Goal: Contribute content: Add original content to the website for others to see

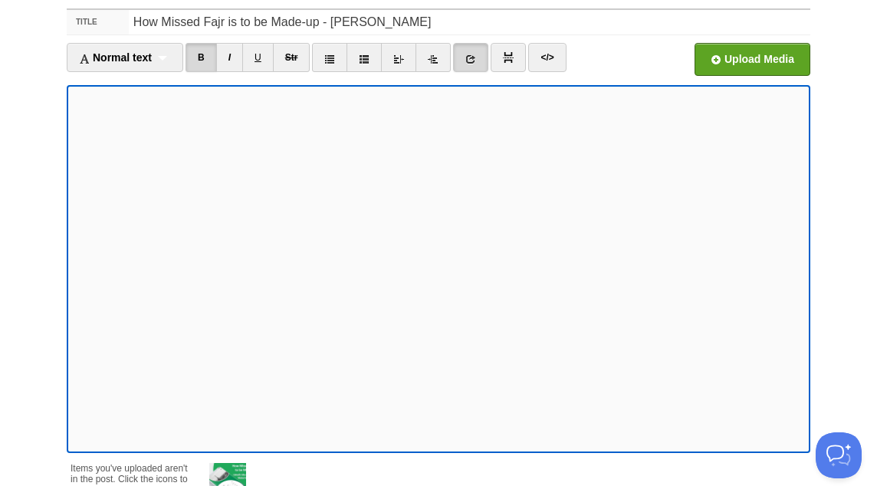
scroll to position [177, 0]
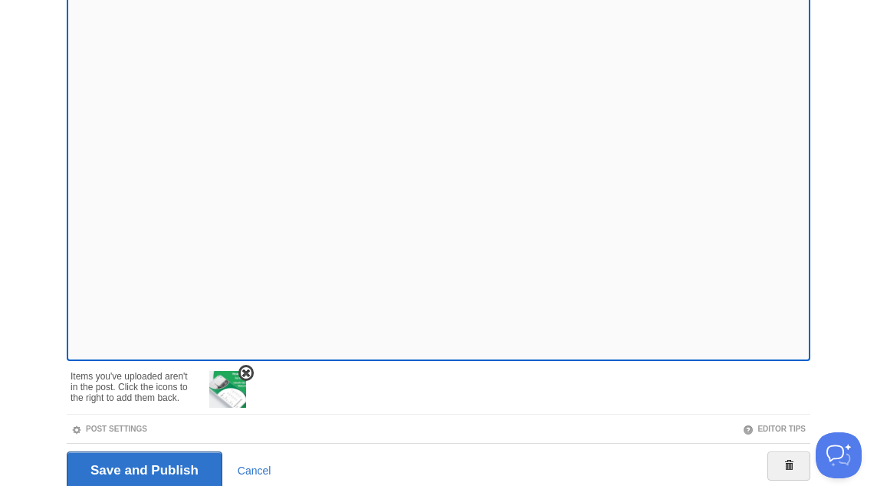
click at [251, 369] on span at bounding box center [246, 373] width 11 height 11
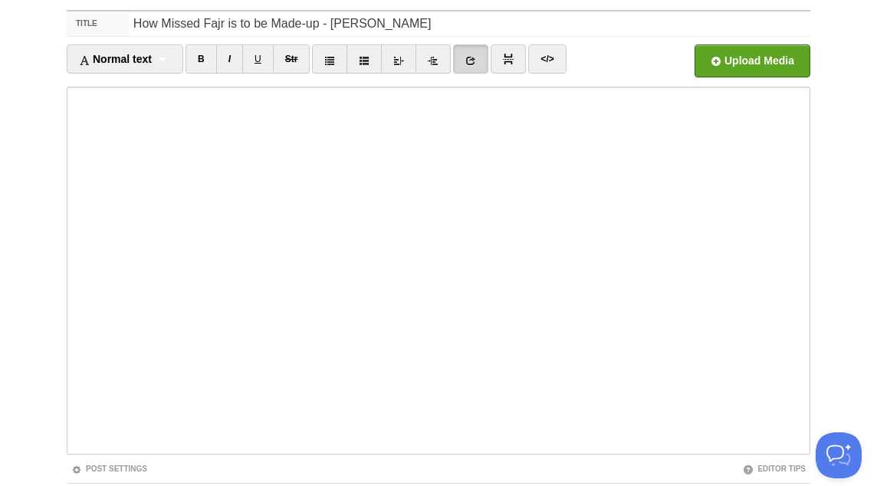
scroll to position [0, 0]
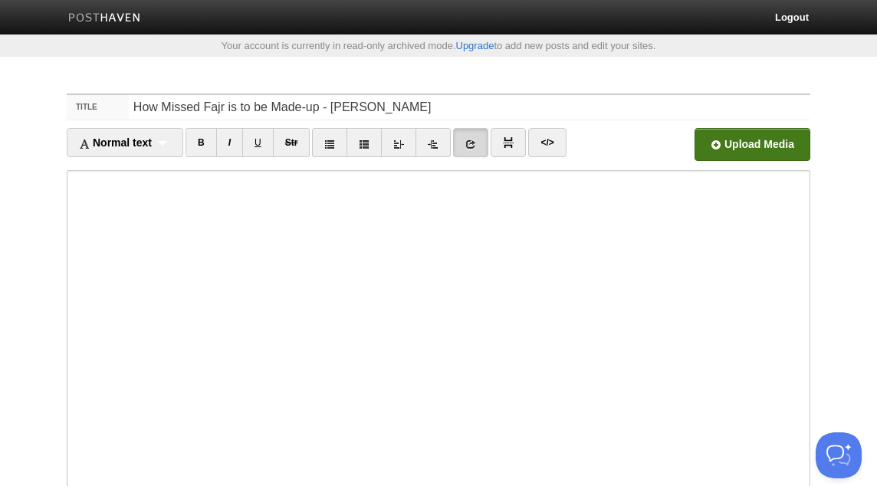
click at [760, 136] on input "file" at bounding box center [289, 149] width 1161 height 78
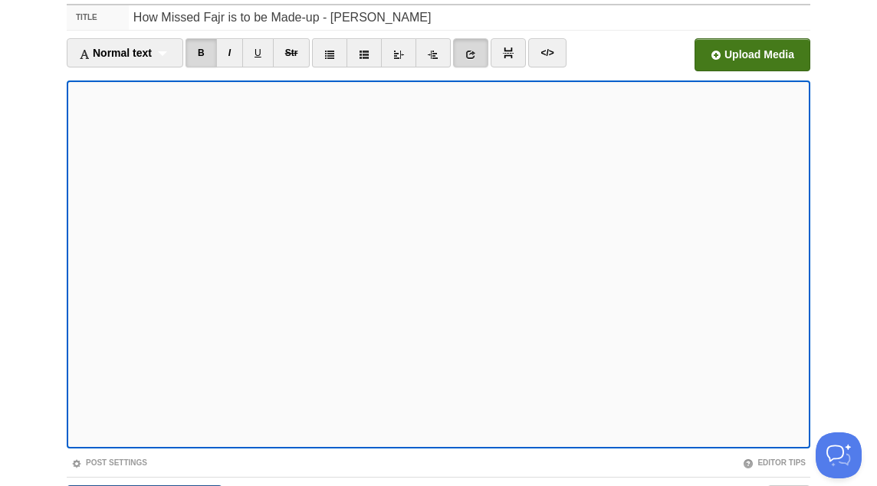
scroll to position [184, 0]
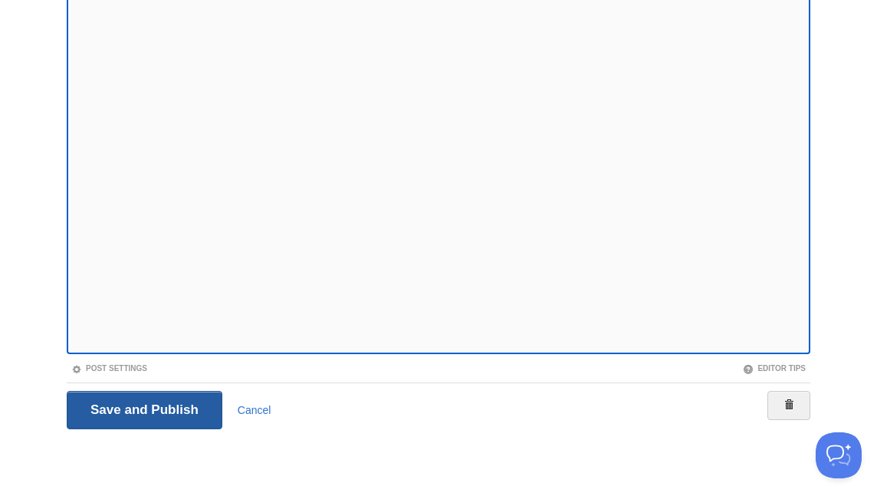
click at [212, 405] on input "Save and Publish" at bounding box center [145, 410] width 156 height 38
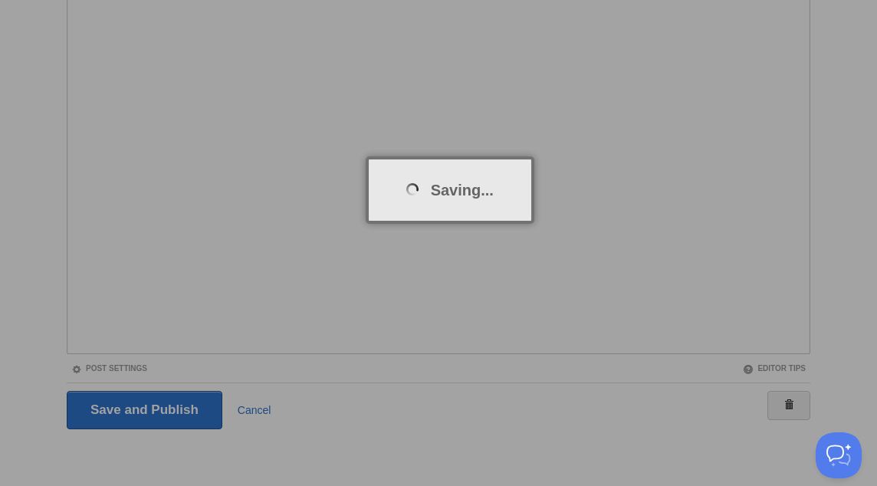
click at [145, 361] on div at bounding box center [438, 243] width 877 height 486
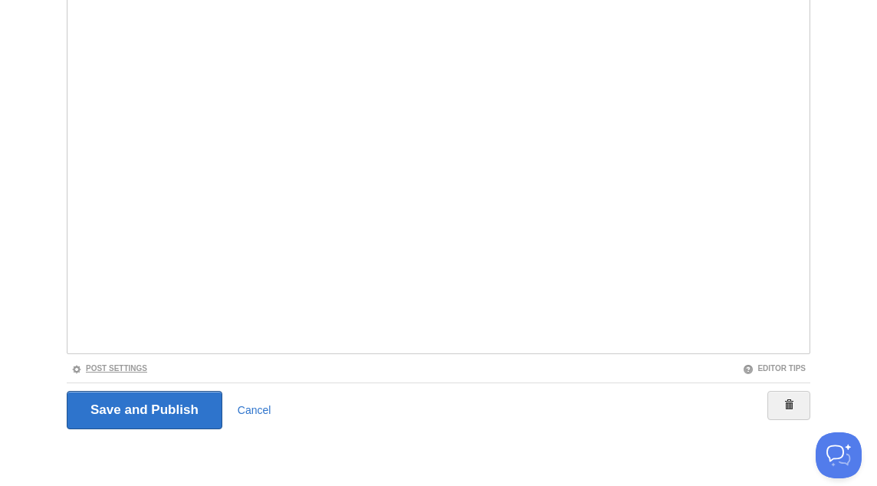
click at [137, 368] on link "Post Settings" at bounding box center [109, 368] width 76 height 8
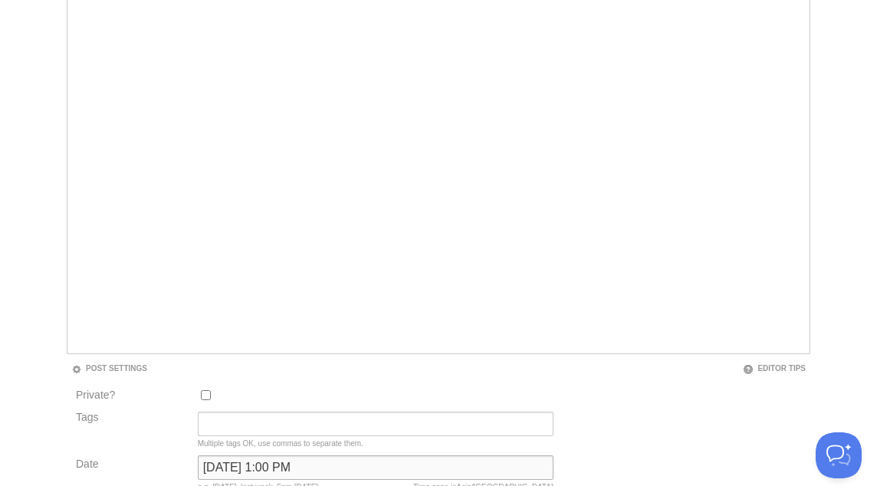
click at [257, 465] on input "July 7, 2023 at 1:00 PM" at bounding box center [376, 468] width 356 height 25
type input "NOW"
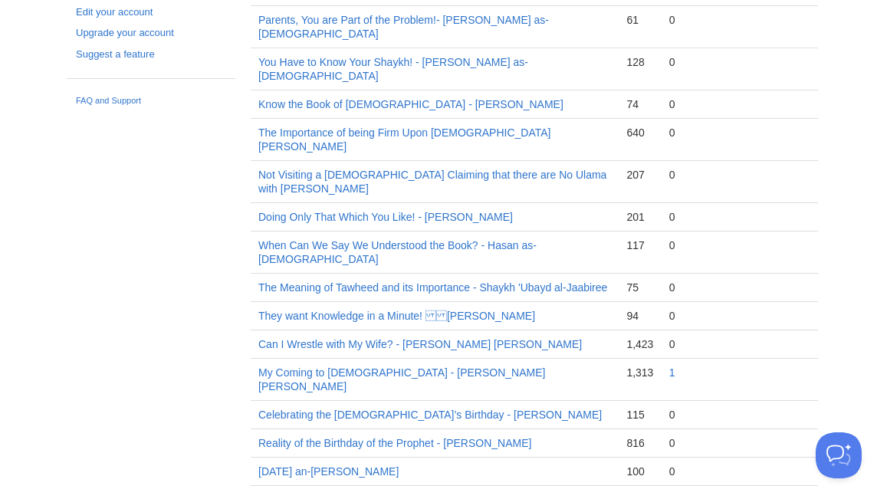
scroll to position [80, 0]
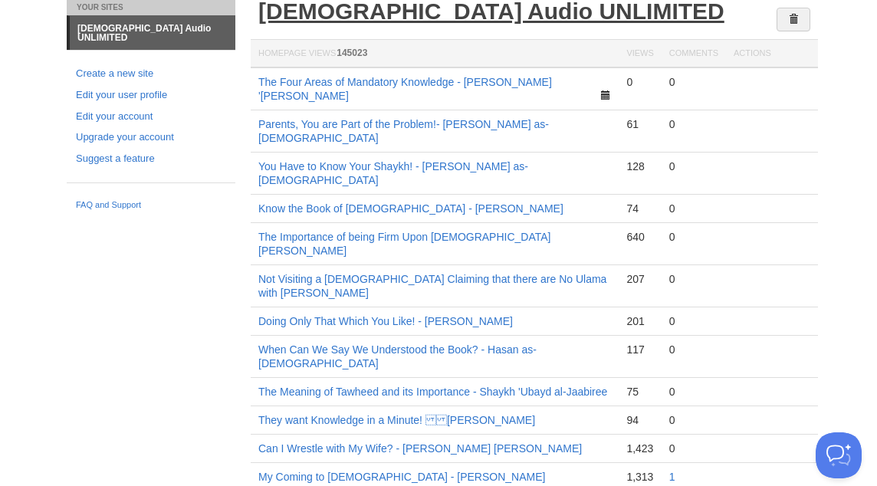
click at [437, 5] on link "[DEMOGRAPHIC_DATA] Audio UNLIMITED" at bounding box center [491, 10] width 466 height 25
click at [367, 15] on link "[DEMOGRAPHIC_DATA] Audio UNLIMITED" at bounding box center [491, 10] width 466 height 25
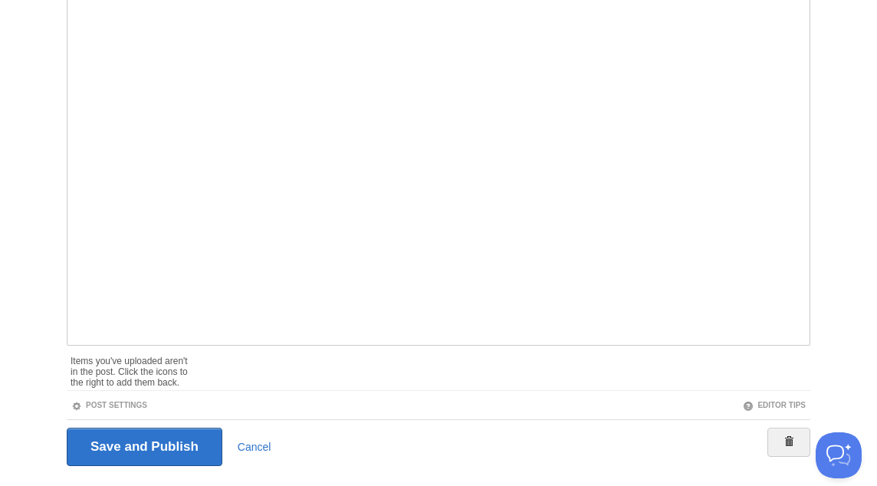
scroll to position [184, 0]
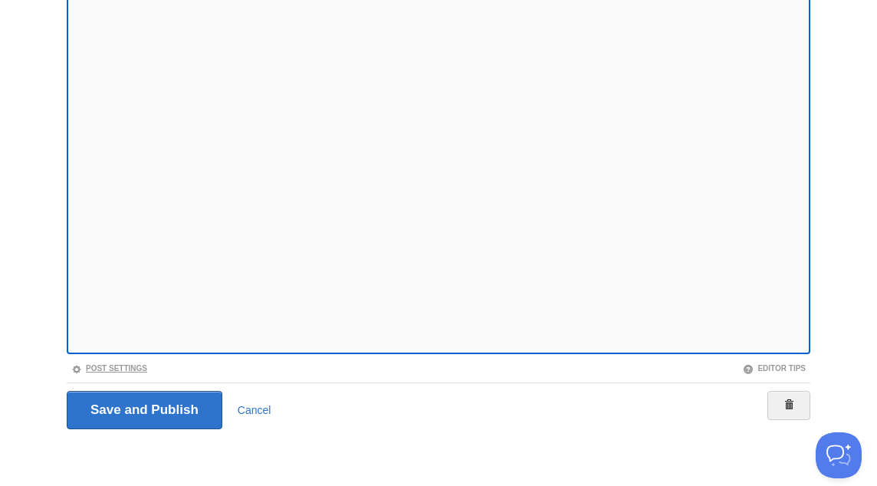
click at [114, 368] on link "Post Settings" at bounding box center [109, 368] width 76 height 8
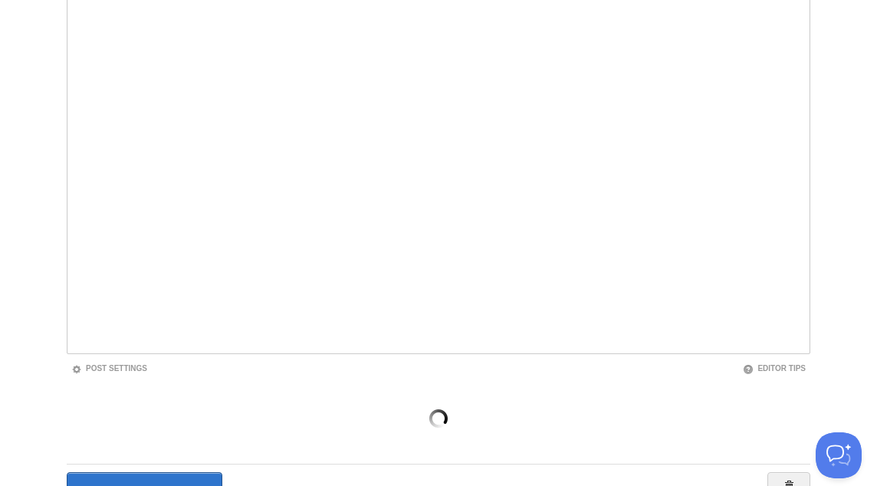
scroll to position [265, 0]
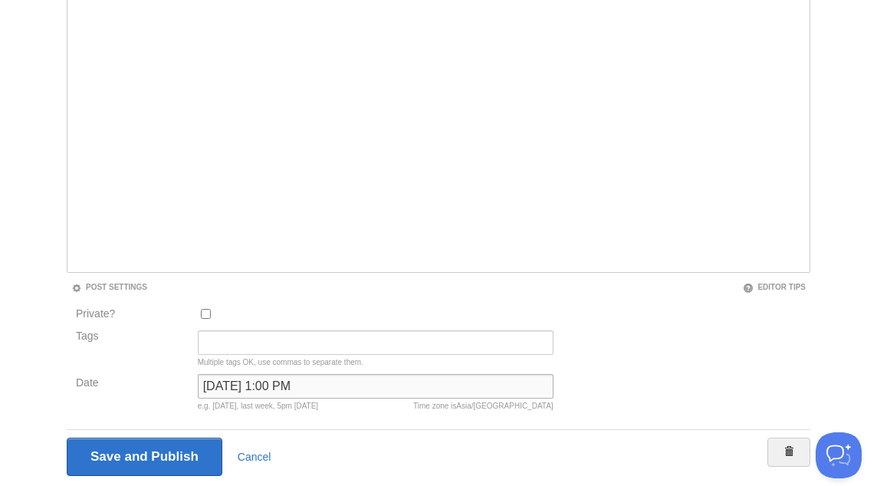
click at [255, 380] on input "July 7, 2023 at 1:00 PM" at bounding box center [376, 386] width 356 height 25
type input "N"
type input "ر"
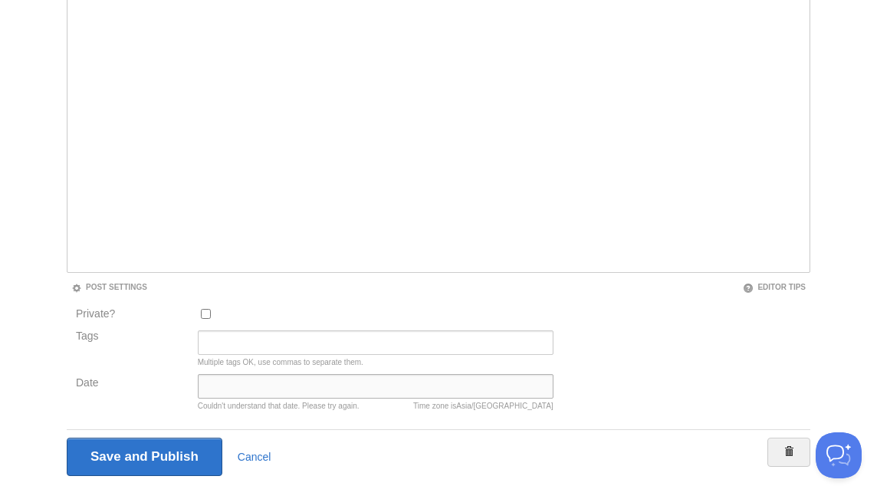
type input "ر"
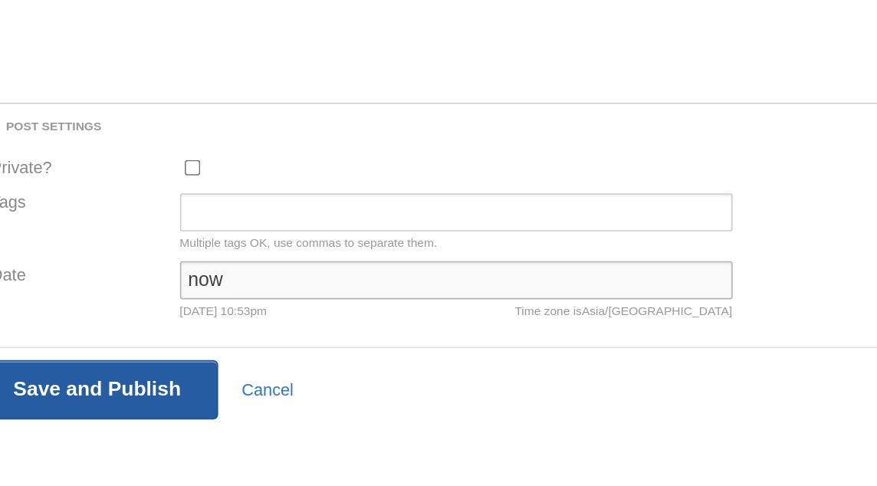
scroll to position [301, 0]
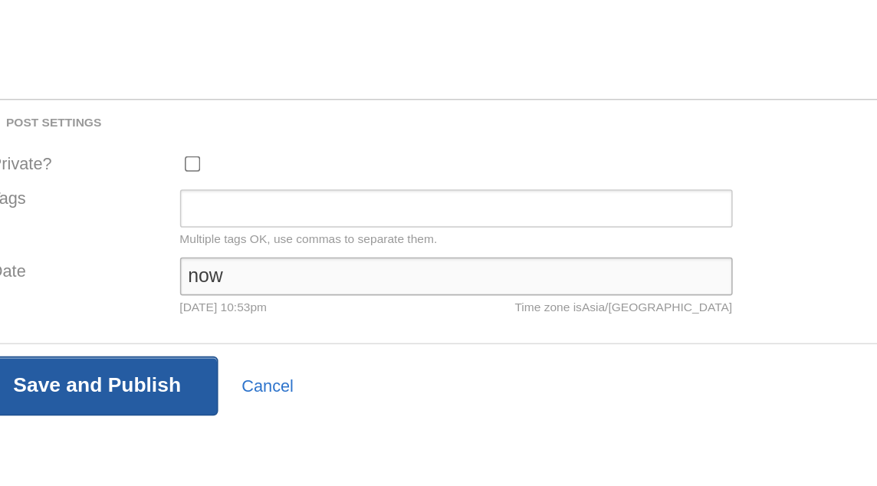
type input "now"
click at [187, 428] on input "Save and Publish" at bounding box center [145, 422] width 156 height 38
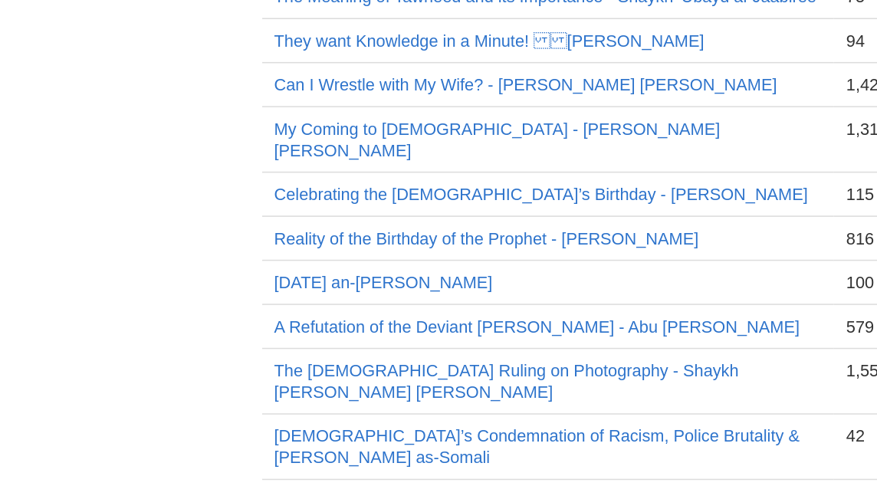
scroll to position [79, 0]
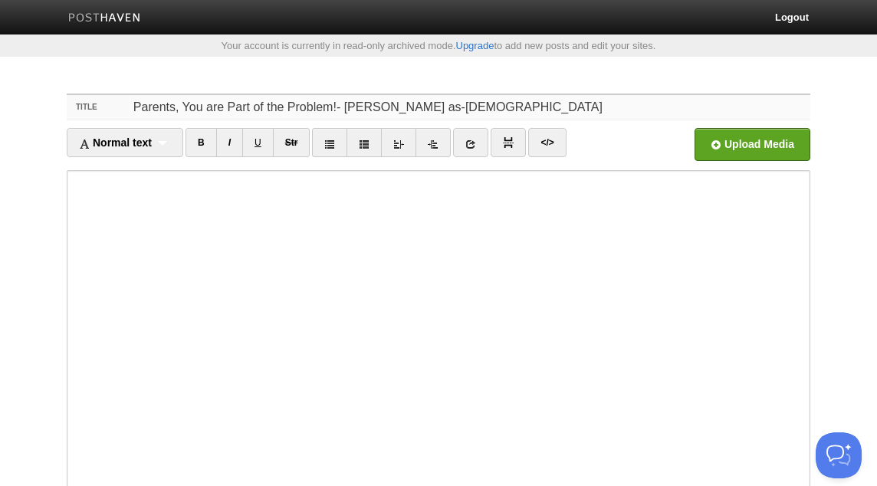
click at [329, 107] on input "Parents, You are Part of the Problem!- [PERSON_NAME] as-[DEMOGRAPHIC_DATA]" at bounding box center [470, 107] width 682 height 25
type input "Parents, You are Part of the Problem! - [PERSON_NAME] as-[DEMOGRAPHIC_DATA]"
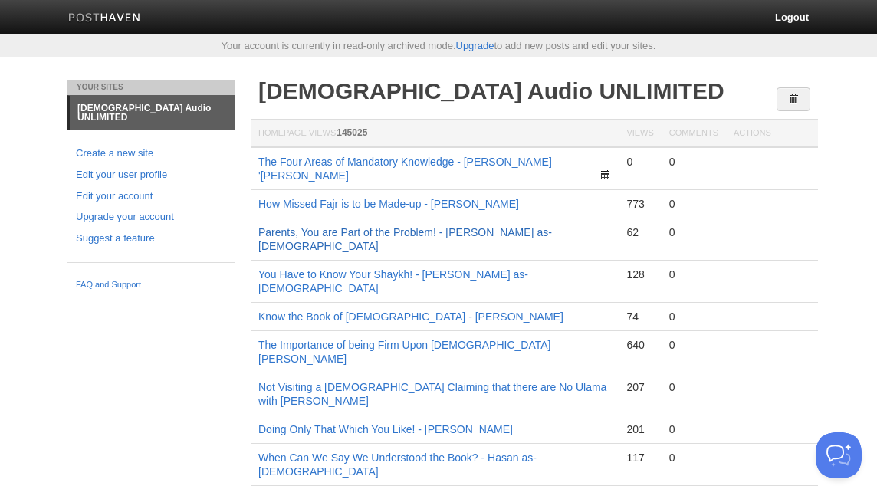
click at [385, 226] on link "Parents, You are Part of the Problem! - [PERSON_NAME] as-[DEMOGRAPHIC_DATA]" at bounding box center [405, 239] width 294 height 26
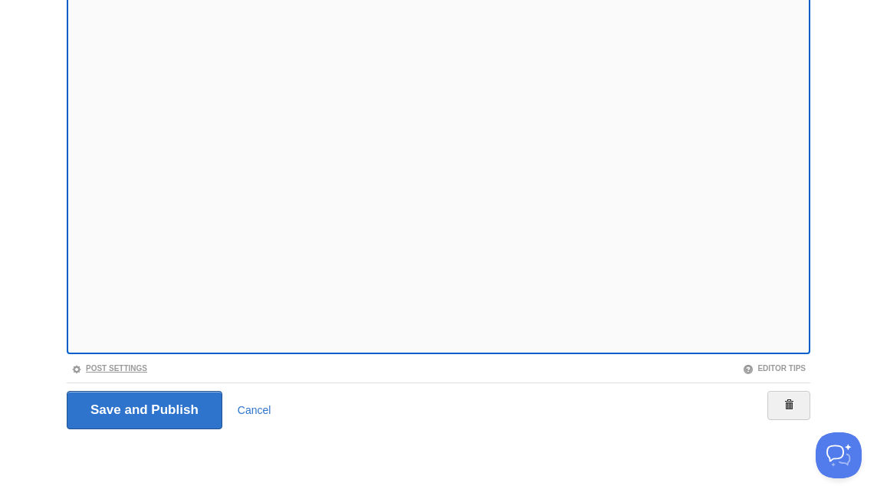
click at [136, 367] on link "Post Settings" at bounding box center [109, 368] width 76 height 8
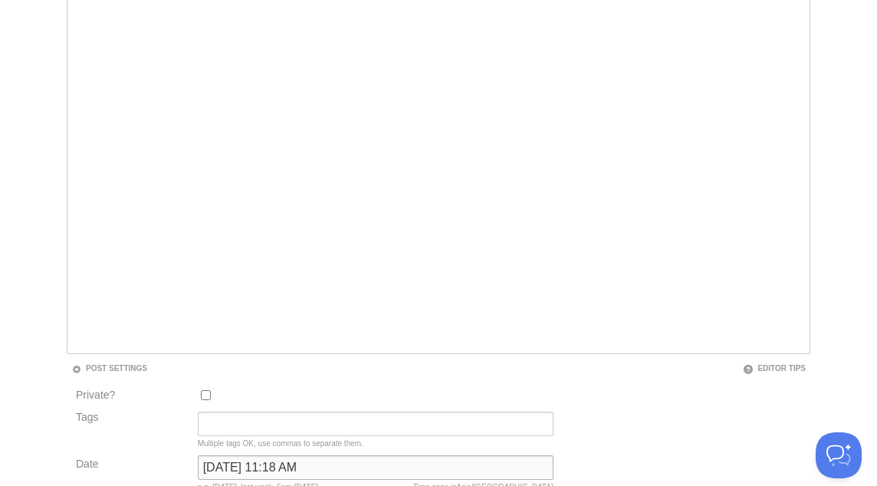
click at [301, 466] on input "[DATE] 11:18 AM" at bounding box center [376, 468] width 356 height 25
type input "now"
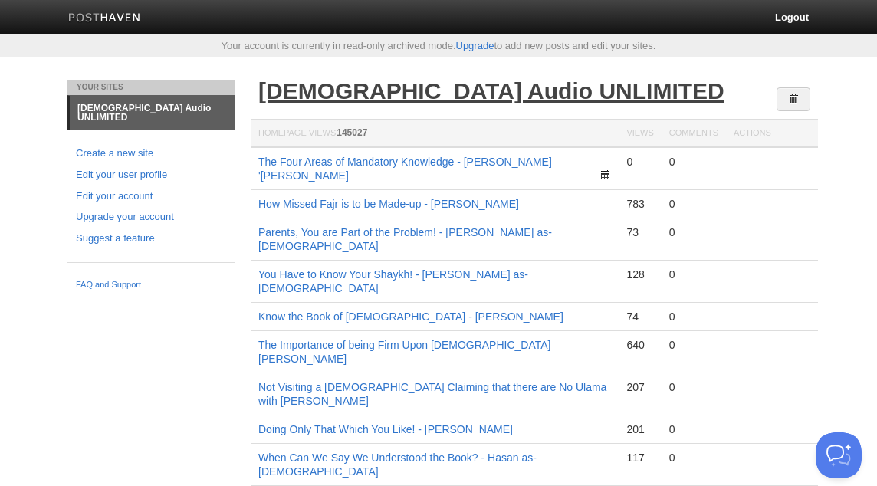
click at [378, 92] on link "[DEMOGRAPHIC_DATA] Audio UNLIMITED" at bounding box center [491, 90] width 466 height 25
